Goal: Transaction & Acquisition: Purchase product/service

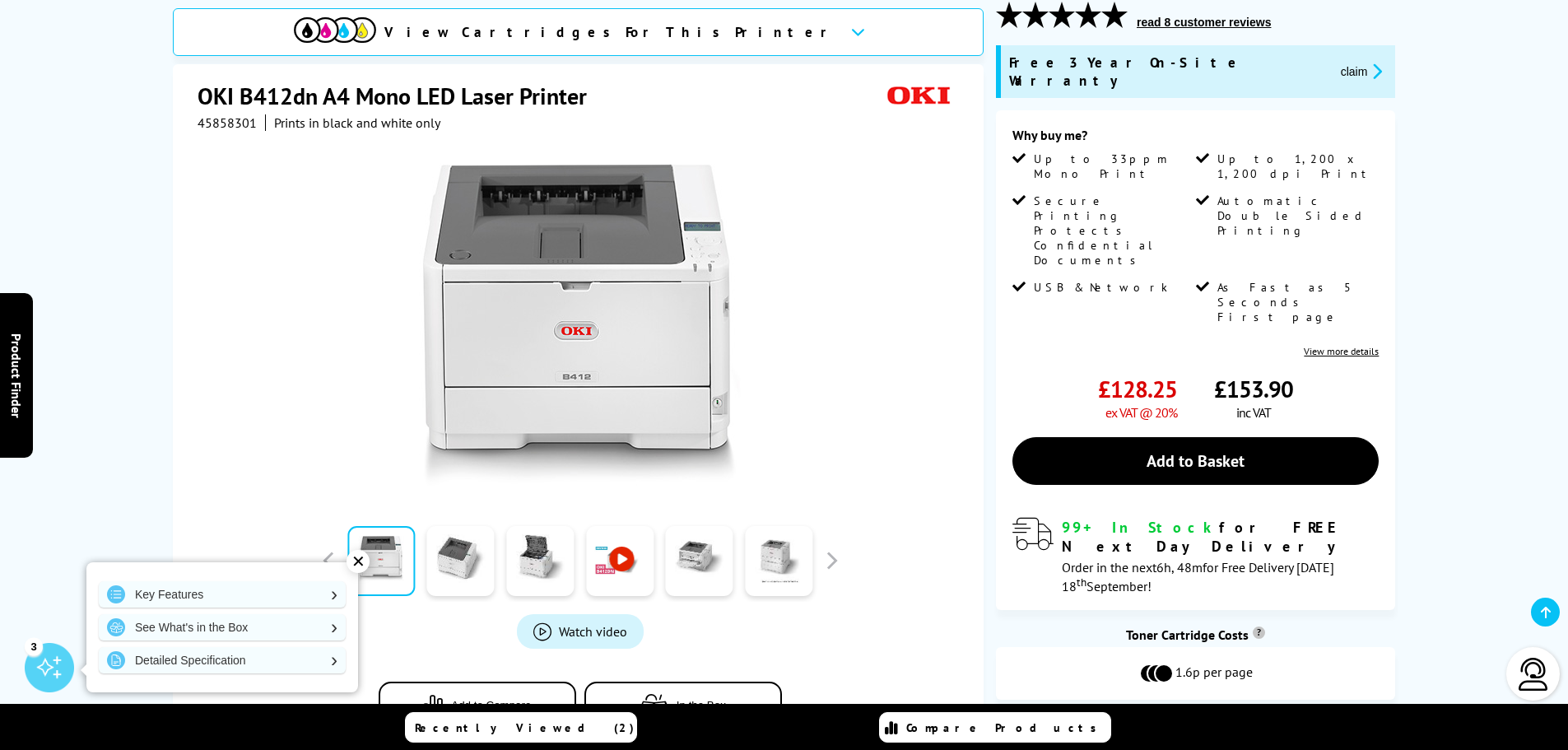
scroll to position [247, 0]
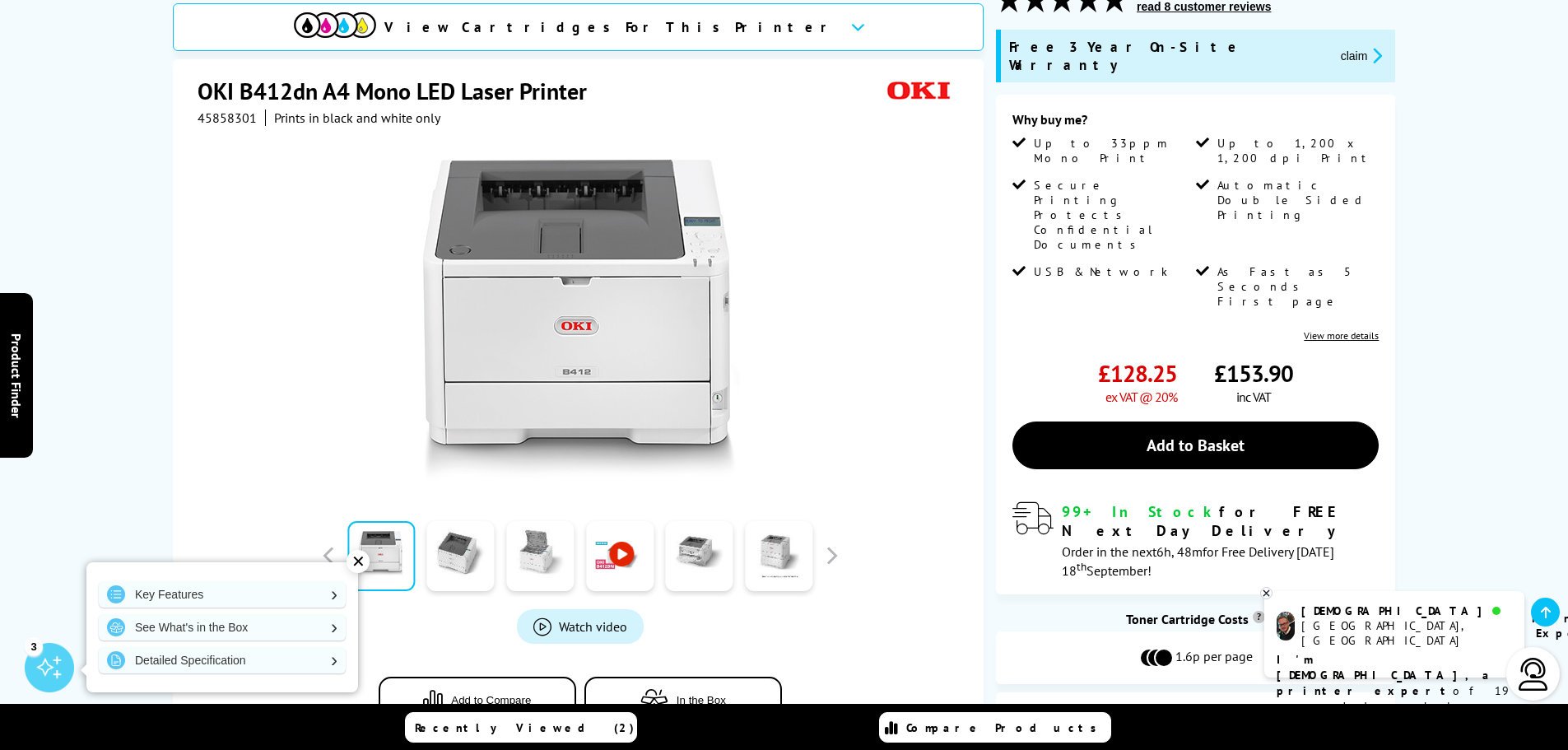
click at [530, 528] on link at bounding box center [540, 555] width 67 height 70
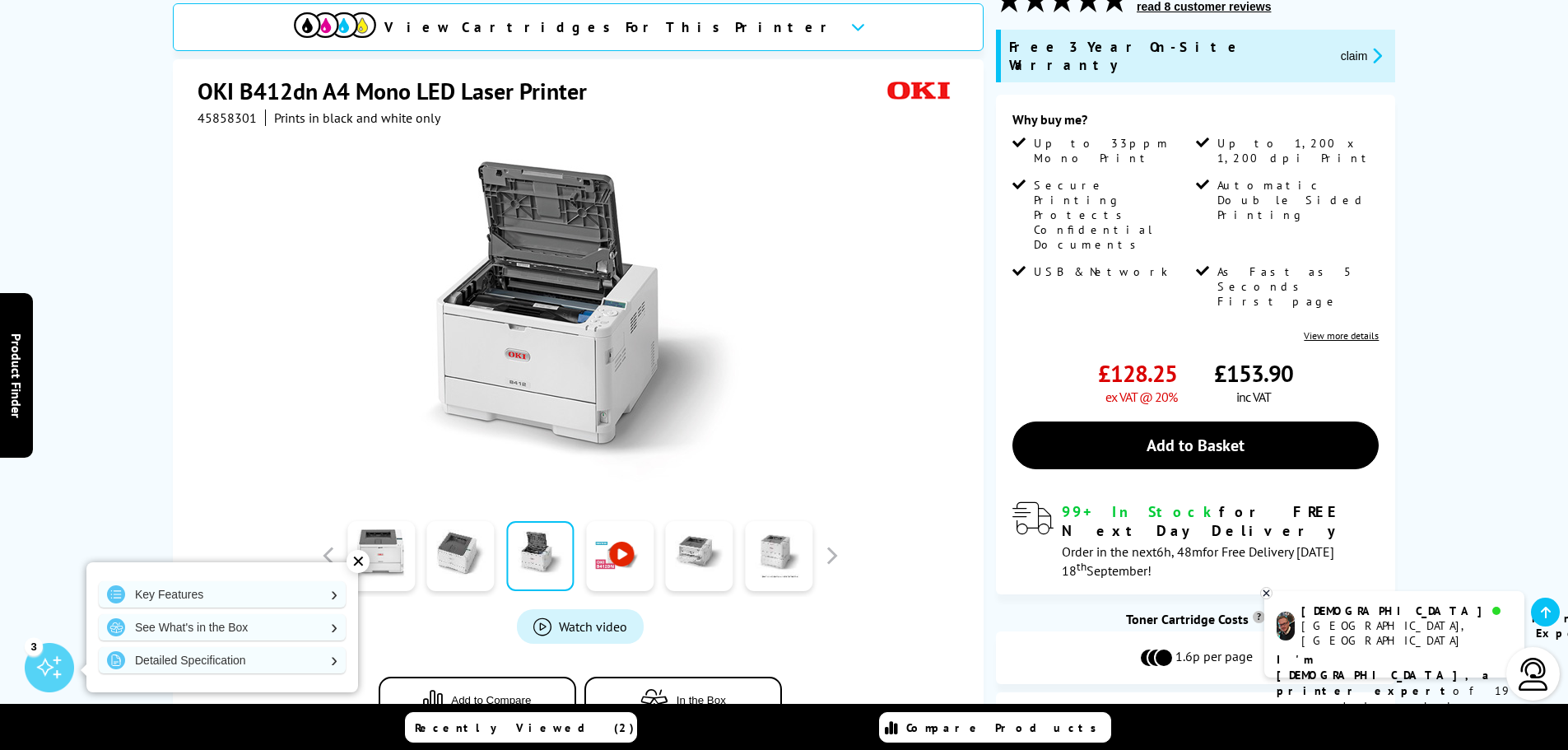
click at [721, 15] on div "View Cartridges For This Printer" at bounding box center [578, 27] width 811 height 48
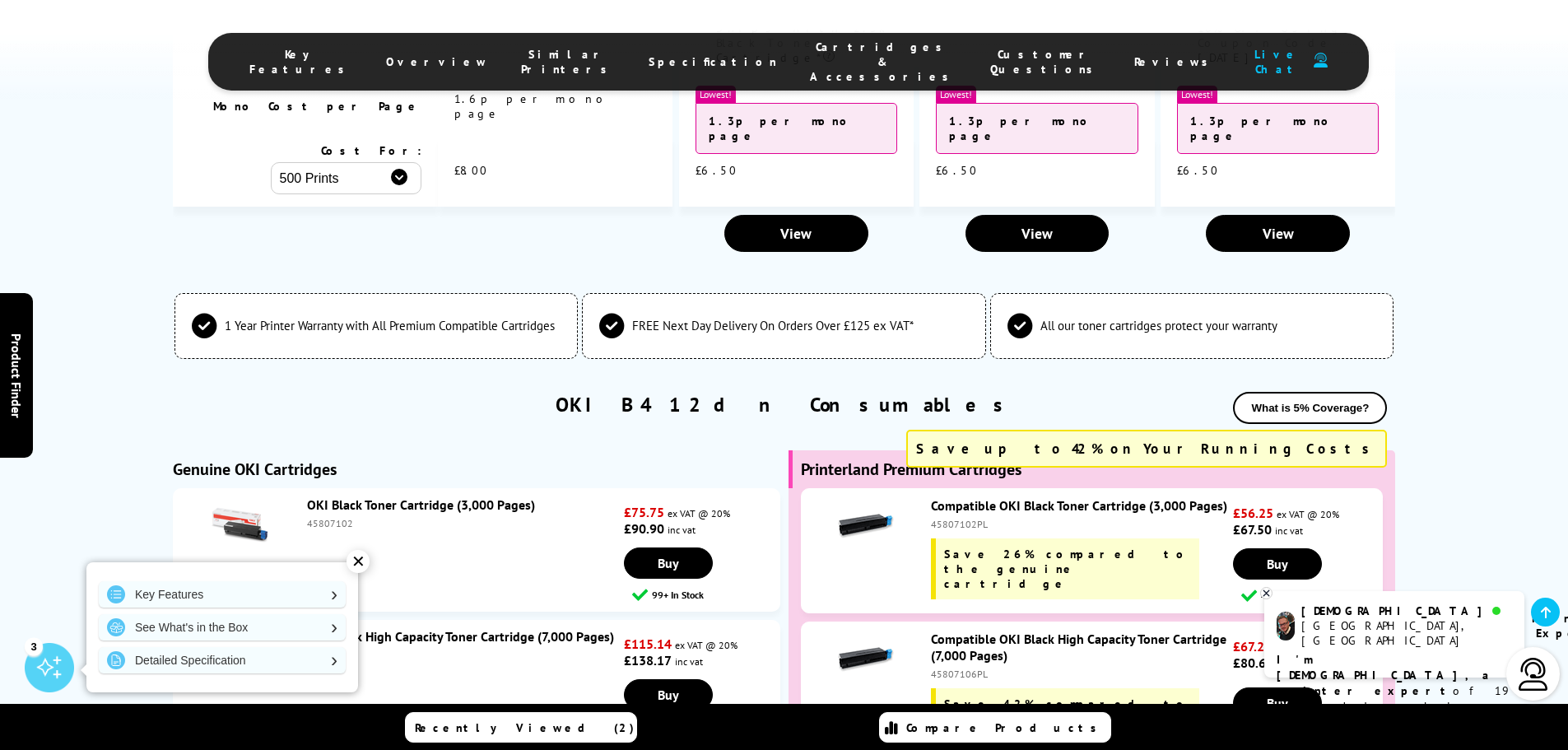
scroll to position [4302, 0]
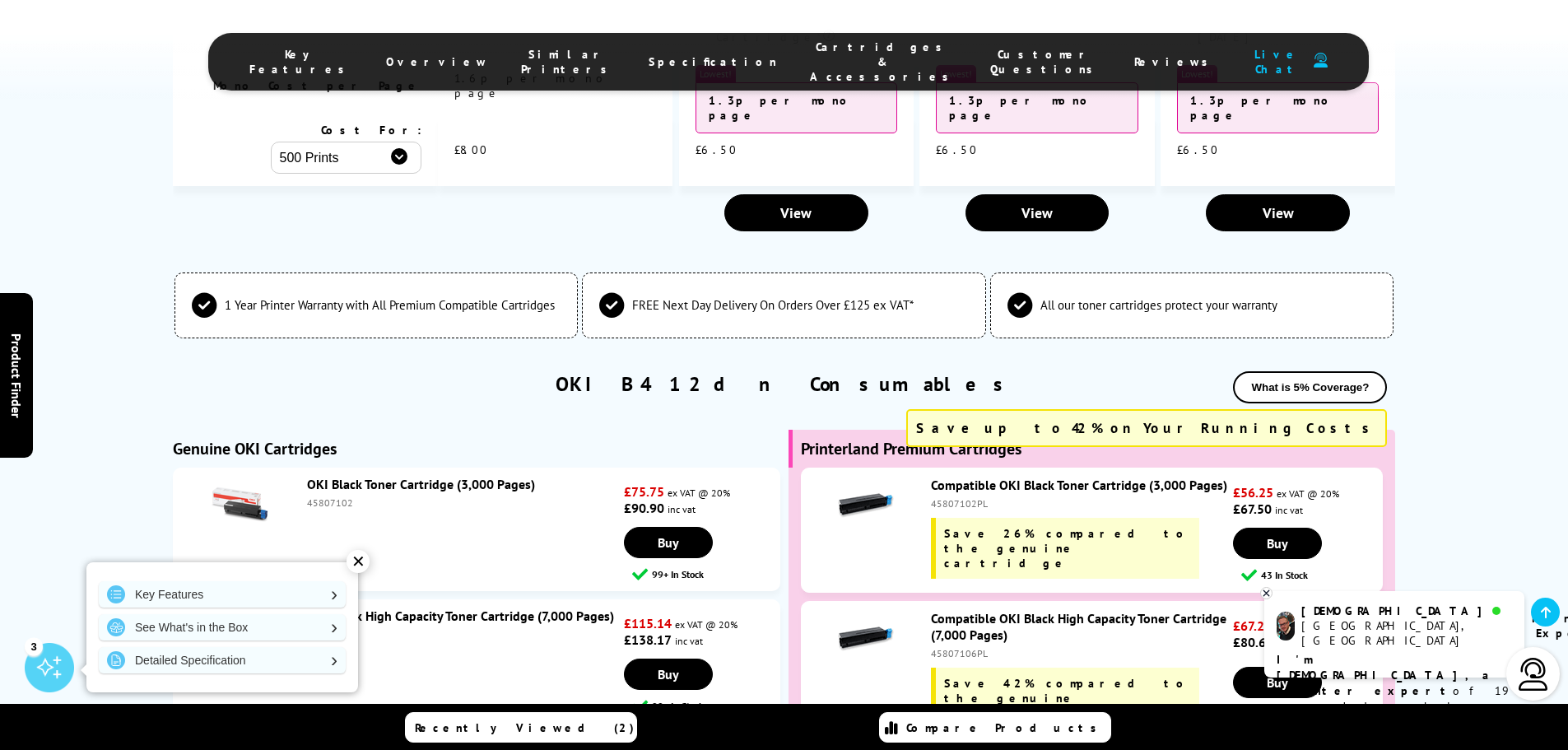
click at [1265, 593] on icon at bounding box center [1266, 592] width 10 height 12
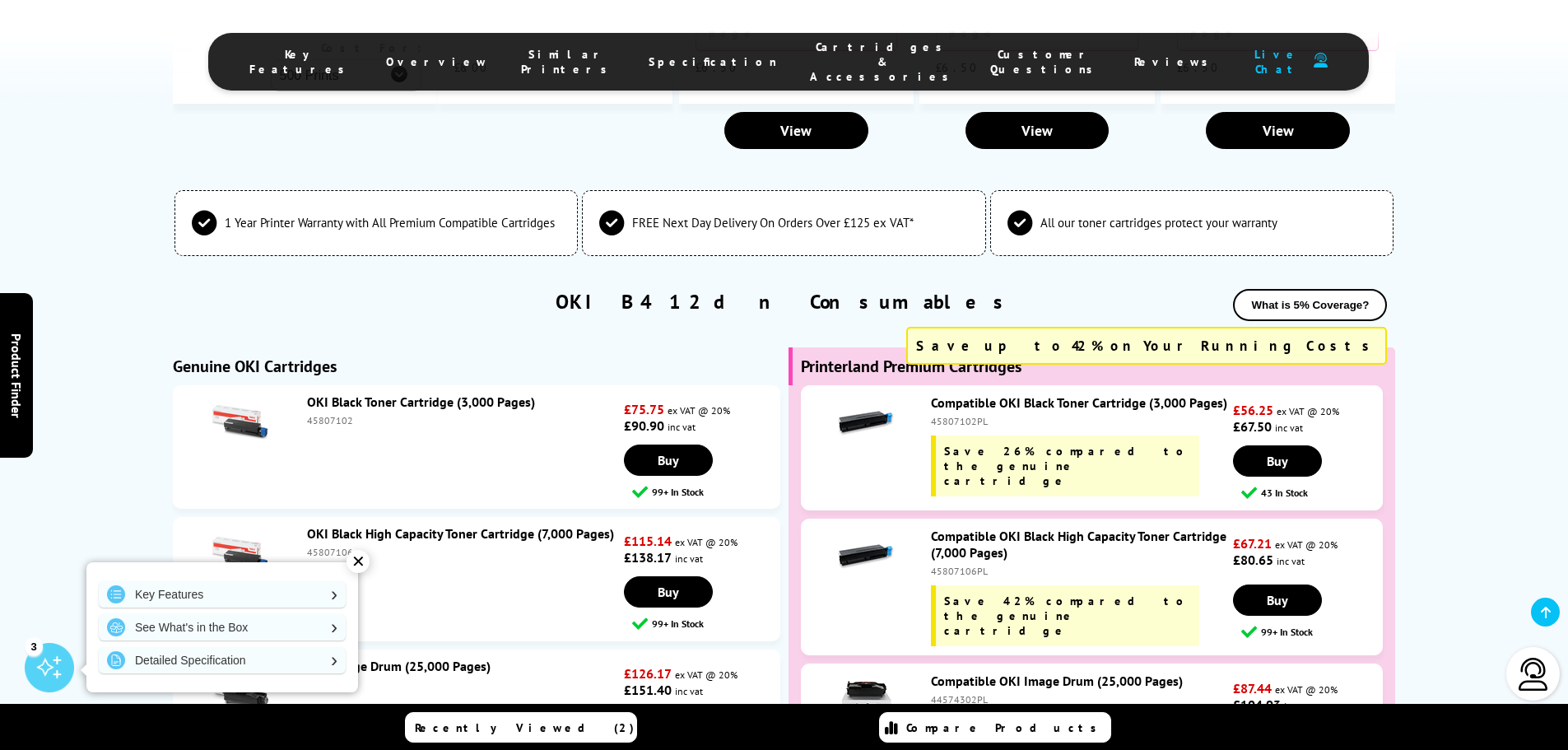
scroll to position [4466, 0]
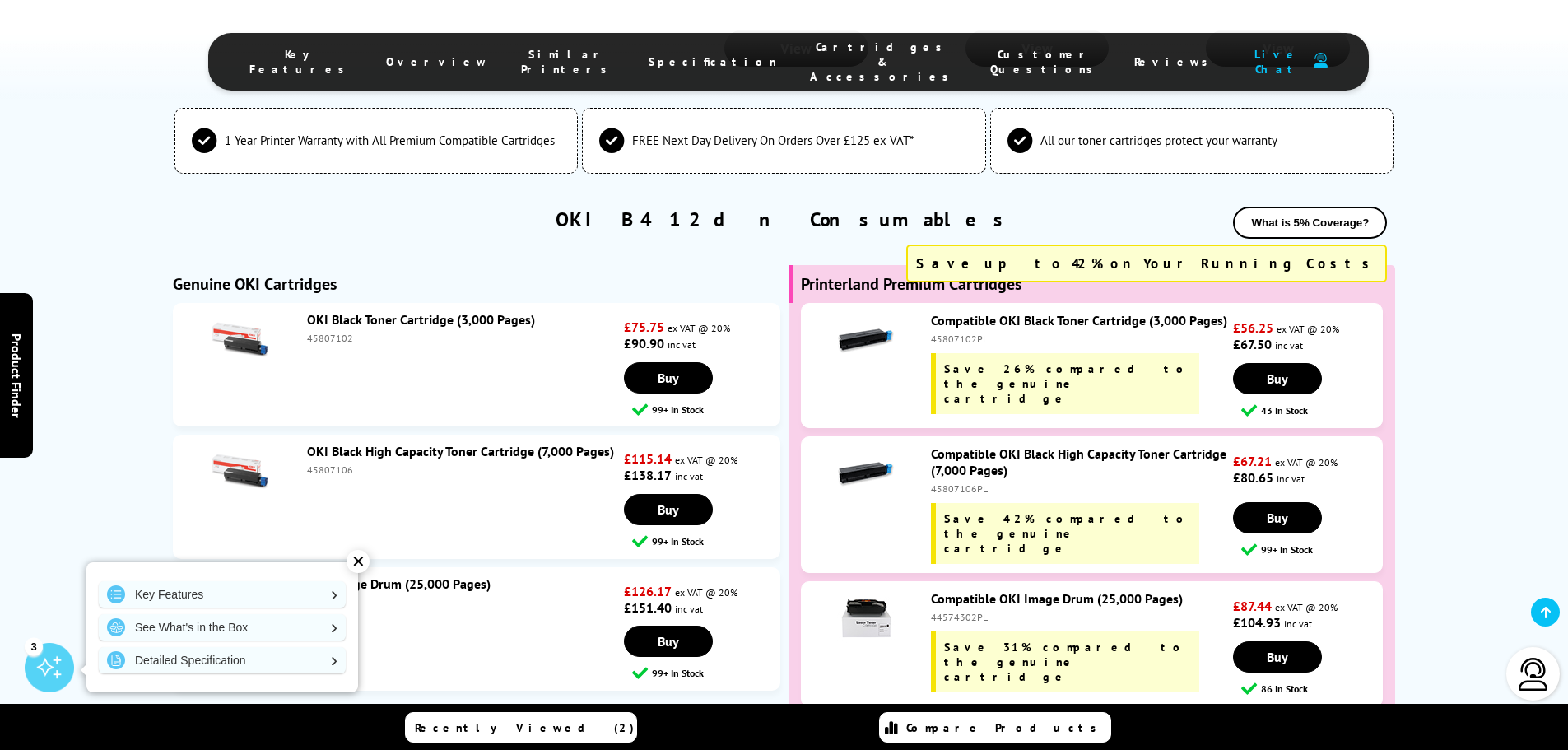
drag, startPoint x: 353, startPoint y: 563, endPoint x: 364, endPoint y: 562, distance: 11.0
click at [353, 563] on div "✕" at bounding box center [357, 561] width 23 height 23
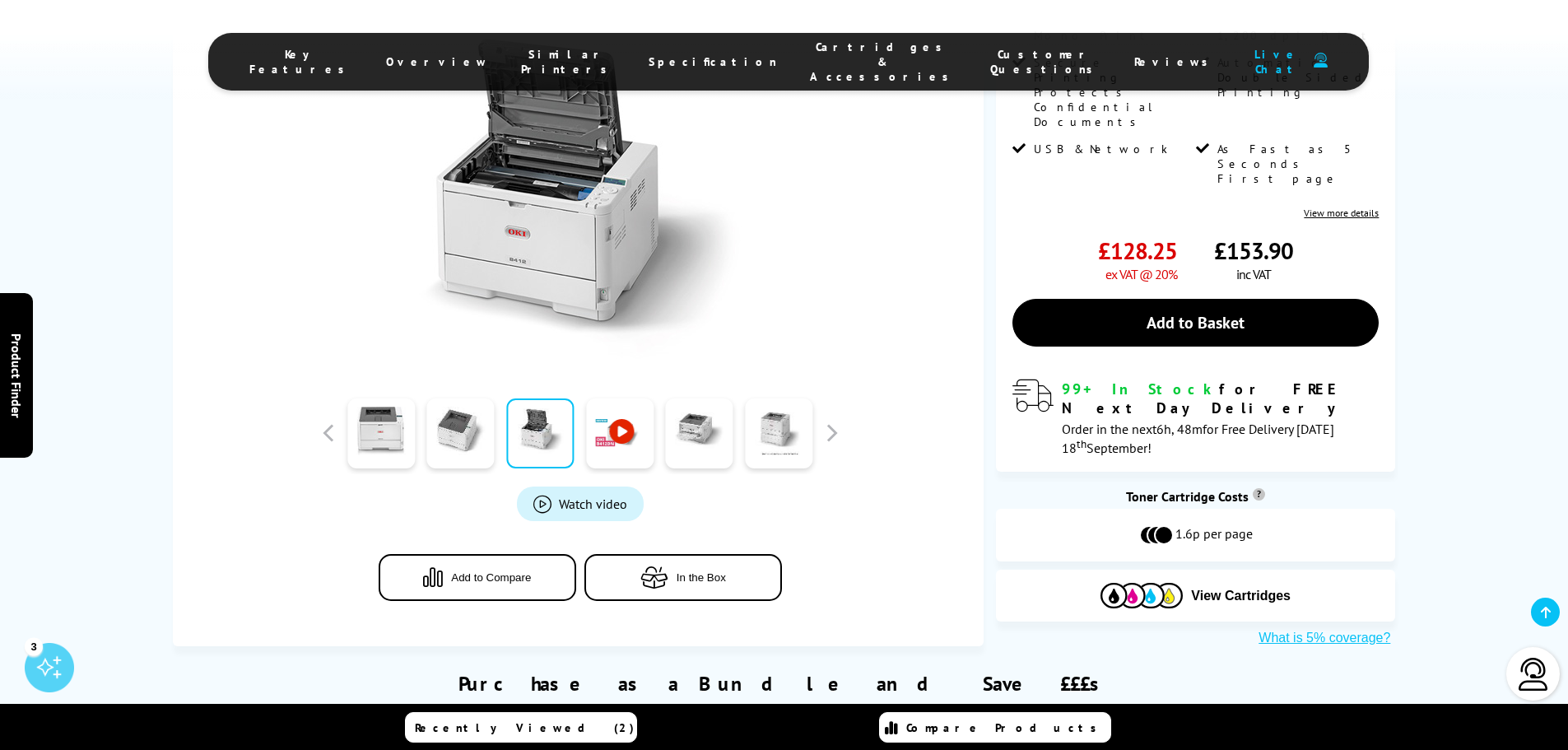
scroll to position [353, 0]
